Goal: Information Seeking & Learning: Learn about a topic

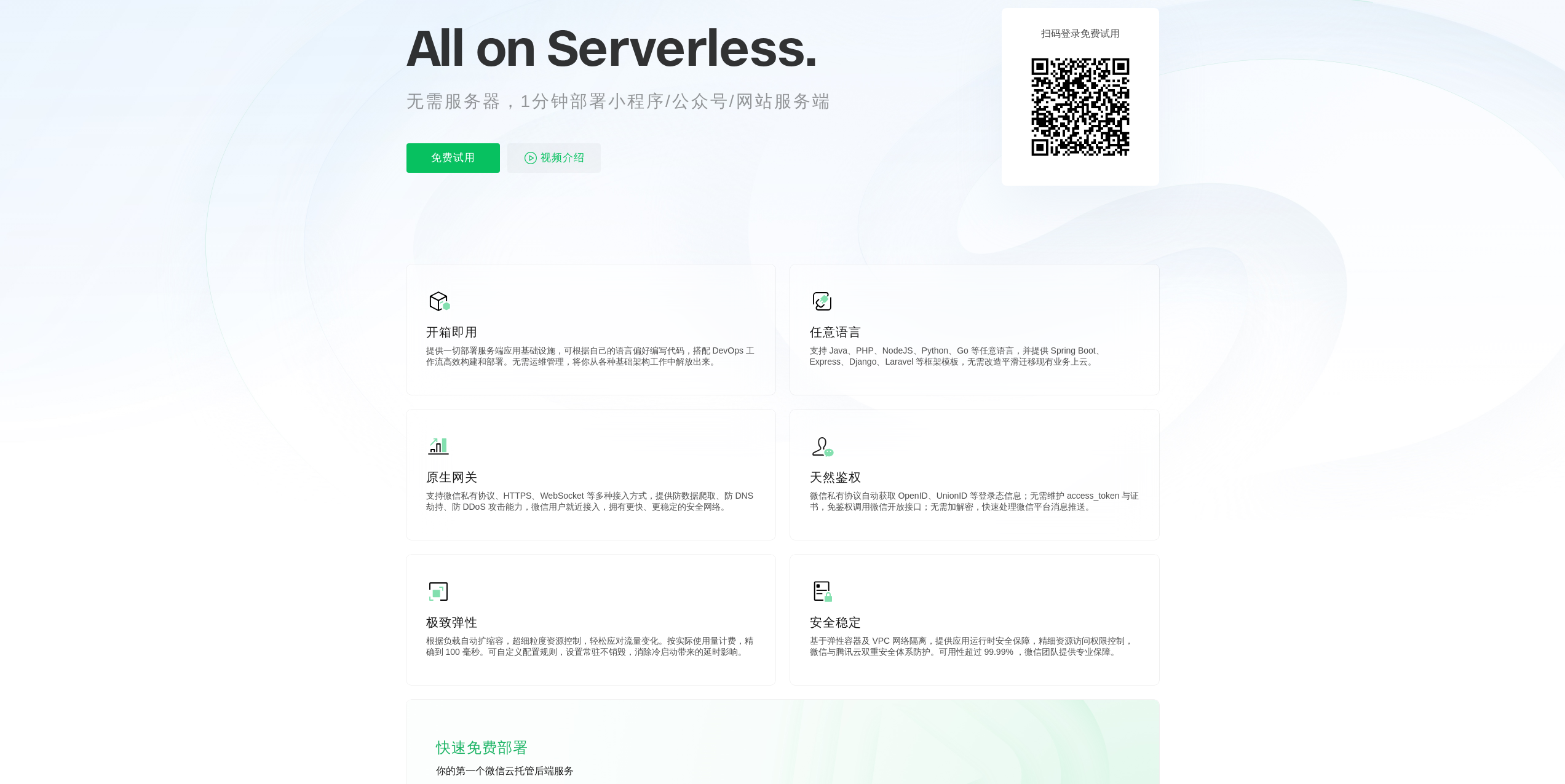
scroll to position [190, 0]
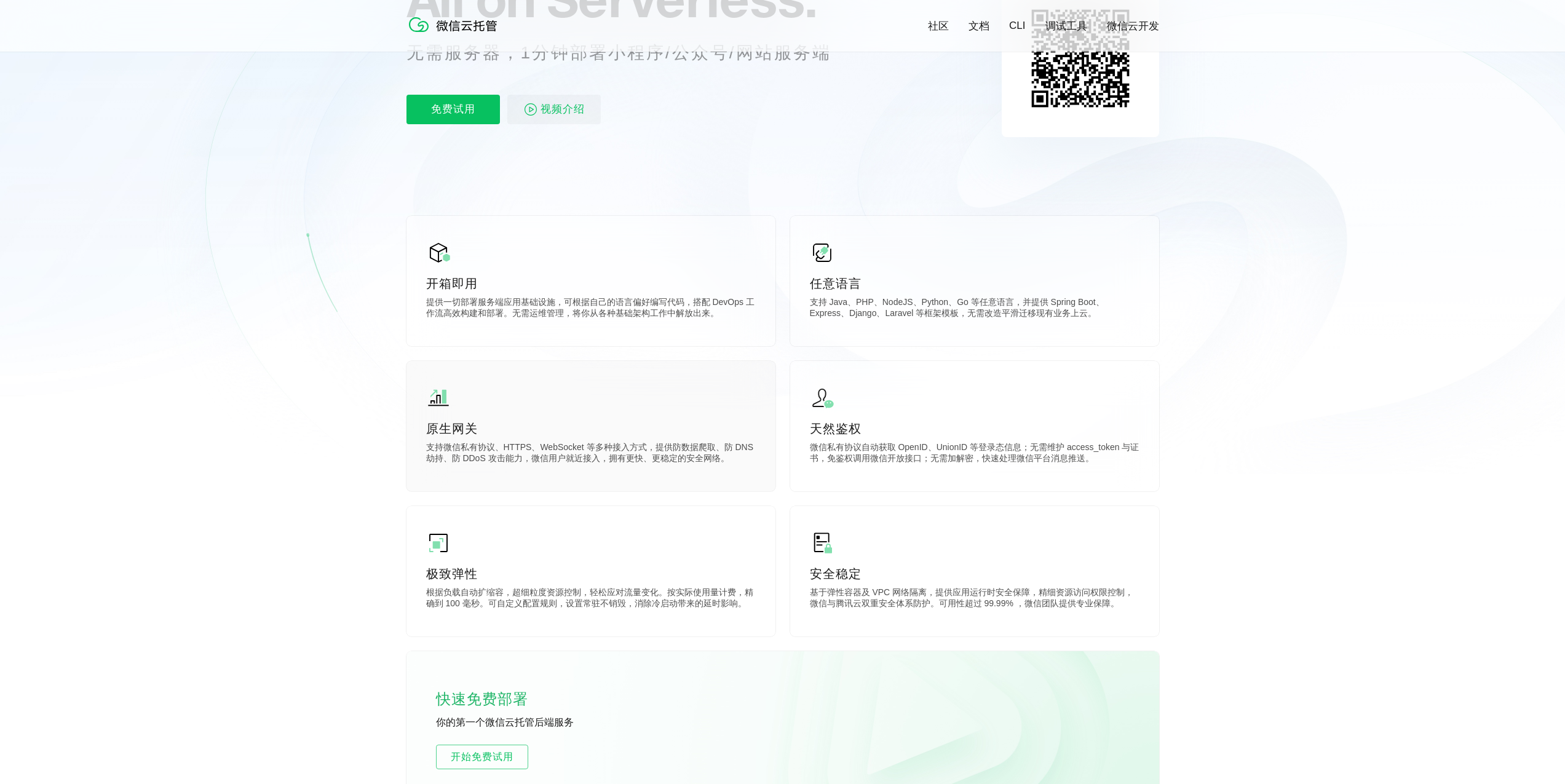
click at [550, 458] on p "支持微信私有协议、HTTPS、WebSocket 等多种接入方式，提供防数据爬取、防 DNS 劫持、防 DDoS 攻击能力，微信用户就近接入，拥有更快、更稳定…" at bounding box center [591, 454] width 330 height 24
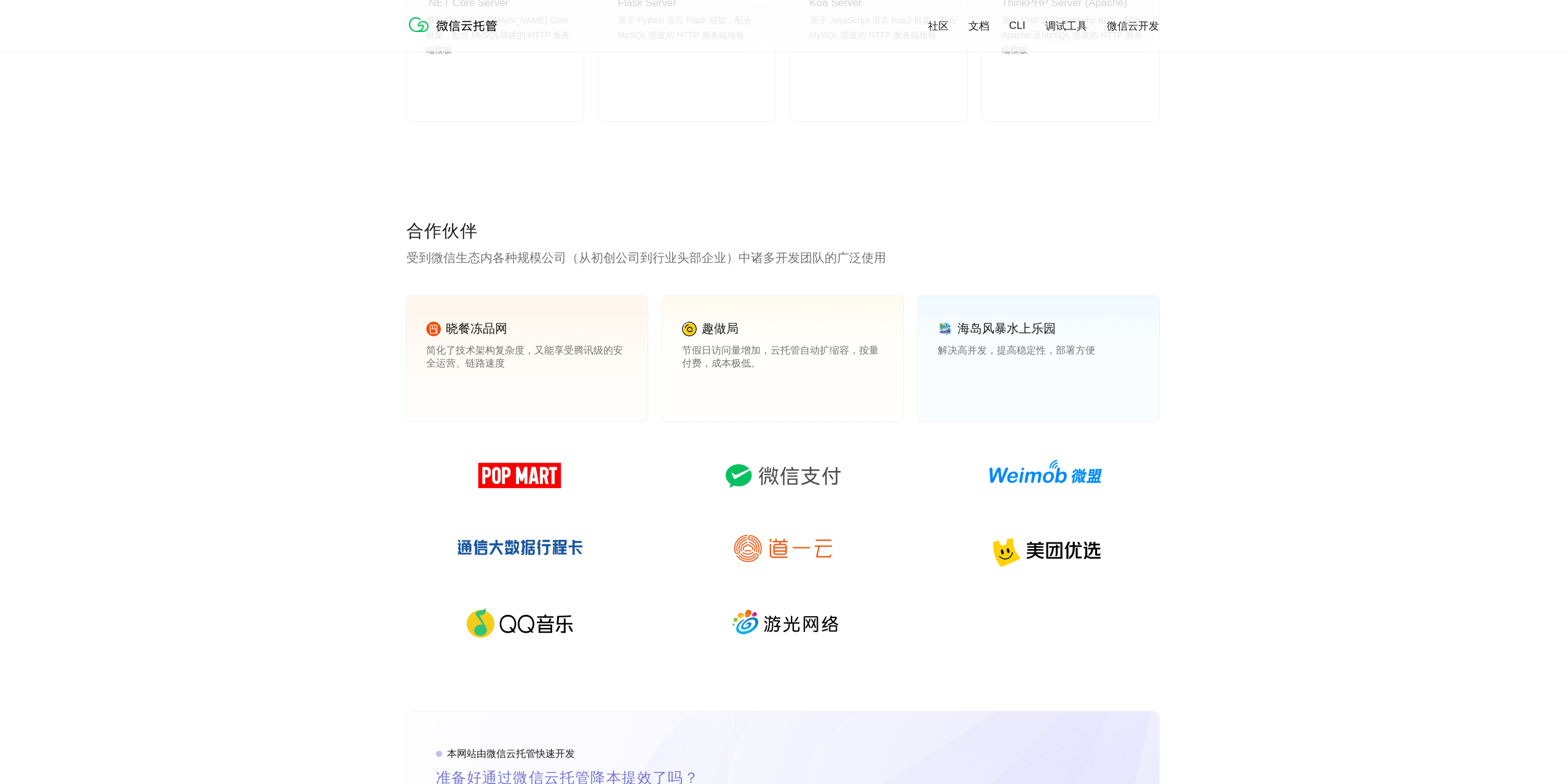
scroll to position [1563, 0]
click at [665, 265] on p "受到微信生态内各种规模公司（从初创公司到行业头部企业）中诸多开发团队的广泛使用" at bounding box center [782, 257] width 752 height 17
click at [442, 391] on link "查看案例" at bounding box center [443, 390] width 35 height 11
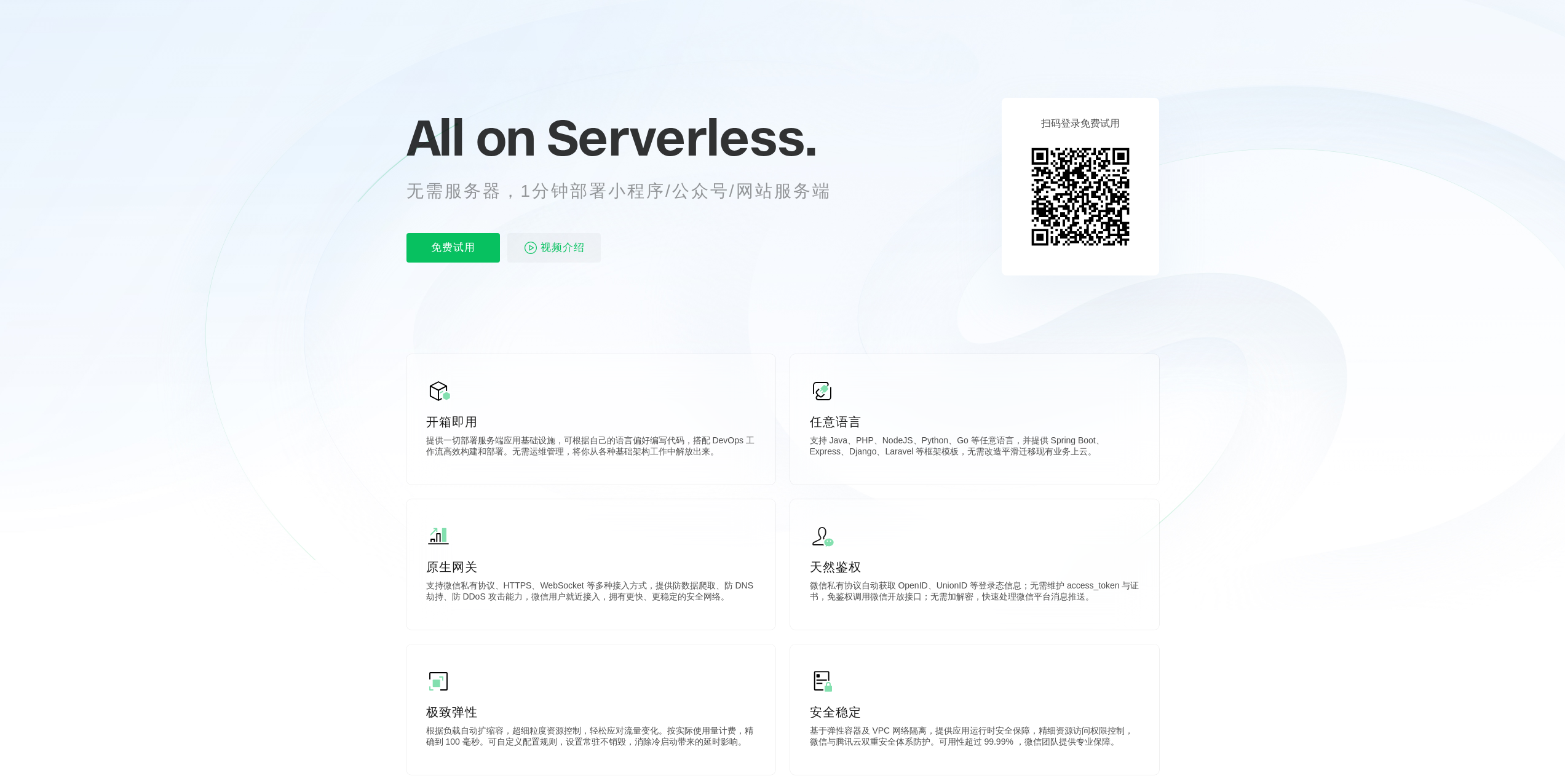
scroll to position [0, 0]
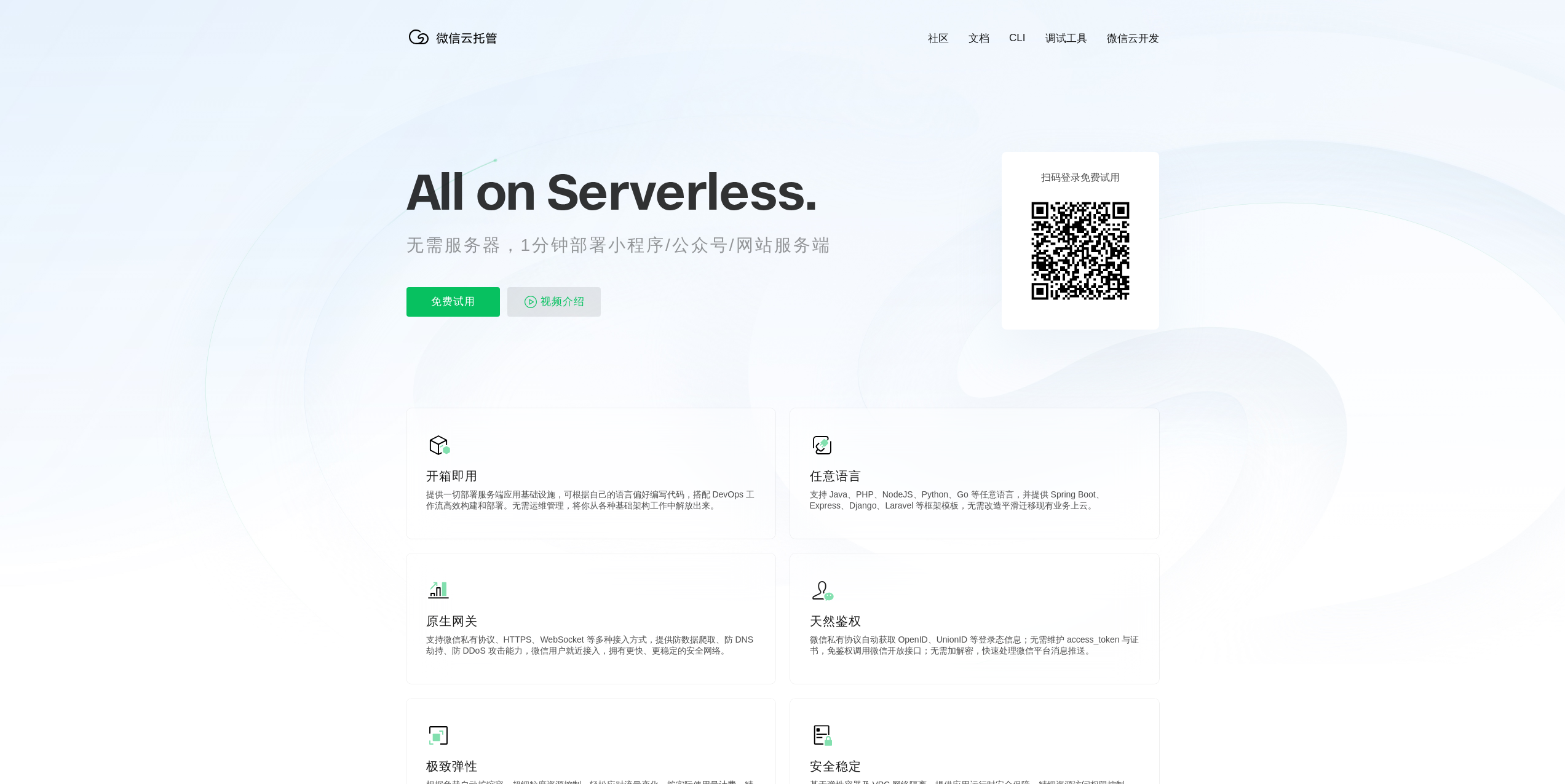
click at [576, 297] on span "视频介绍" at bounding box center [562, 301] width 44 height 29
click at [978, 37] on link "文档" at bounding box center [979, 38] width 21 height 14
